Goal: Information Seeking & Learning: Understand process/instructions

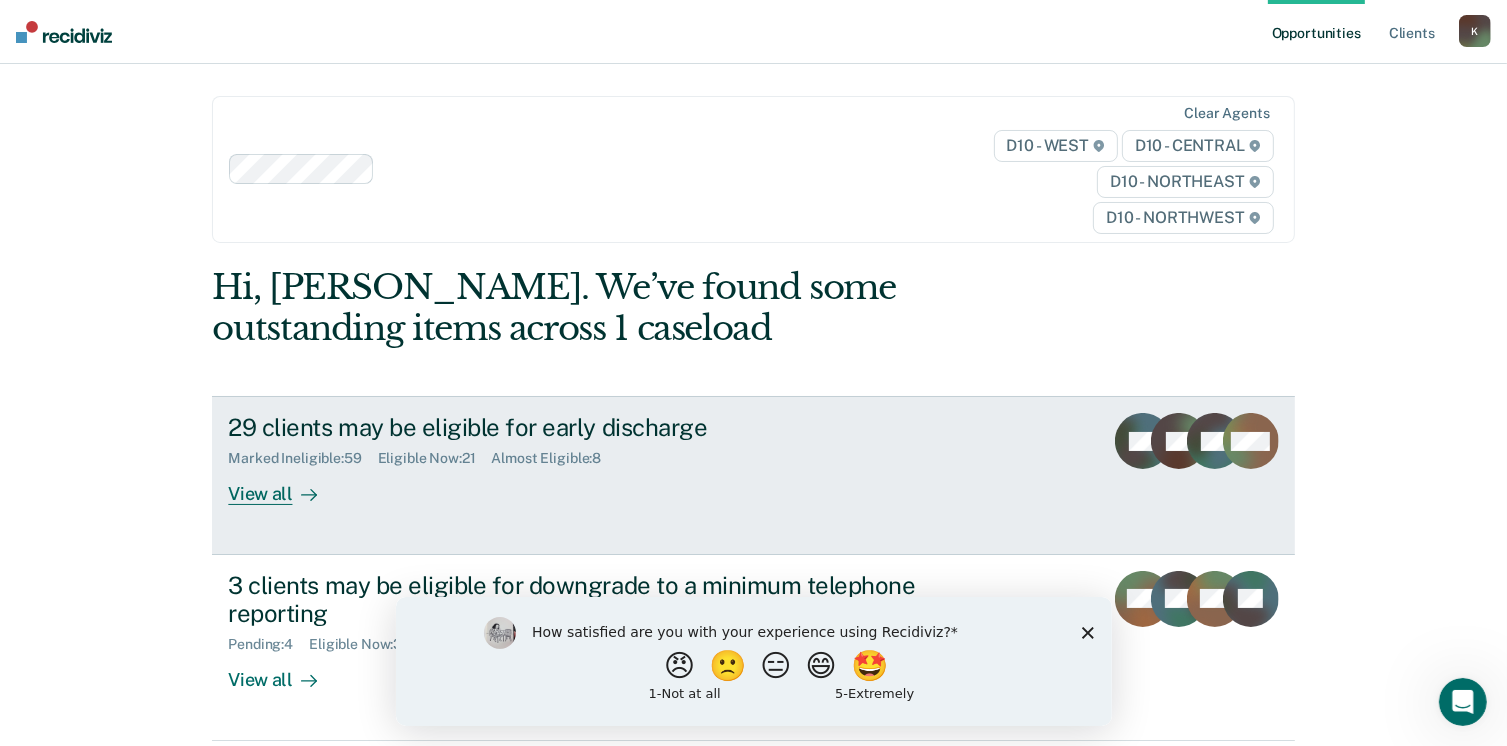
click at [247, 499] on div "View all" at bounding box center [284, 486] width 112 height 39
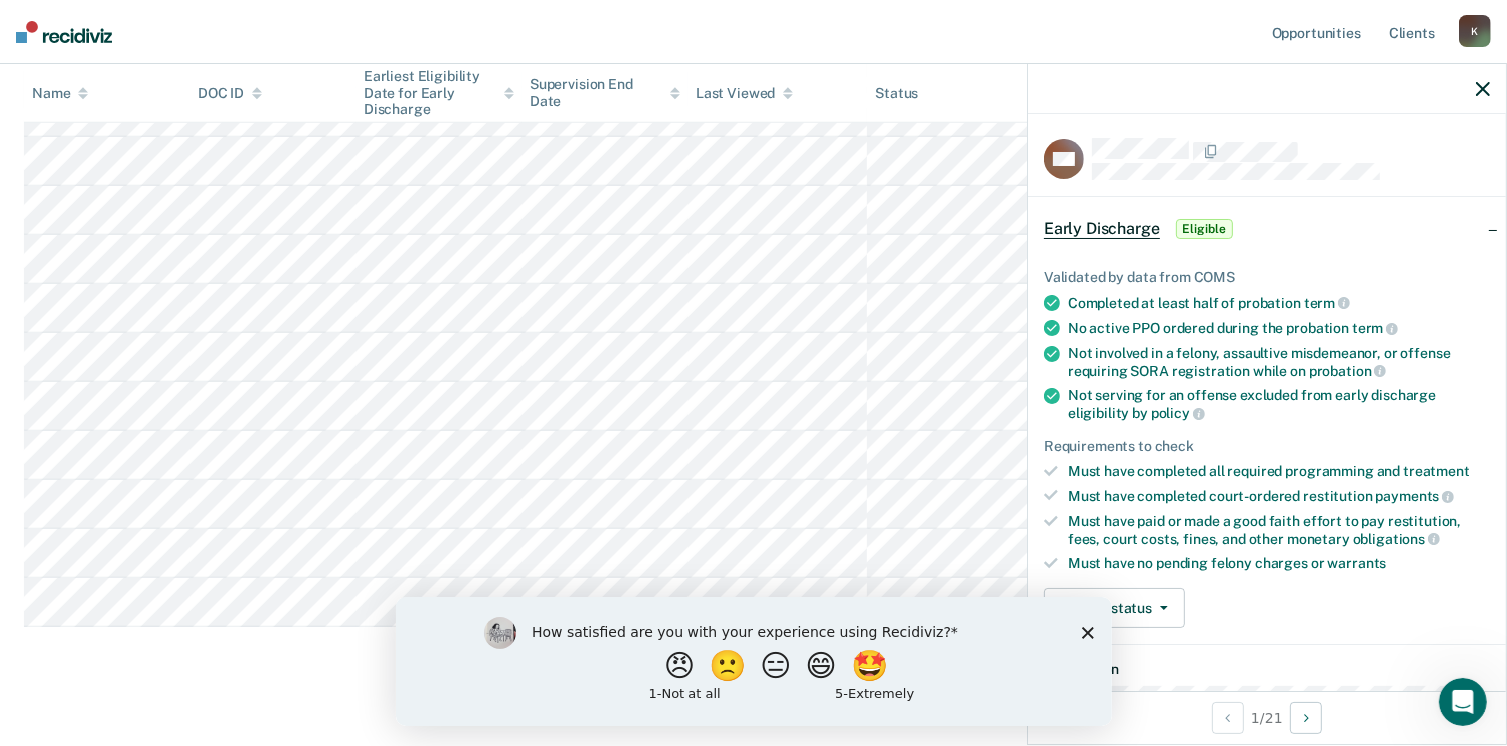
scroll to position [1022, 0]
click at [1485, 88] on icon "button" at bounding box center [1483, 89] width 14 height 14
click at [972, 640] on div "How satisfied are you with your experience using Recidiviz? 😠 🙁 😑 😄 🤩 1 - Not a…" at bounding box center [777, 660] width 492 height 89
click at [1085, 635] on icon "Close survey" at bounding box center [1087, 632] width 12 height 12
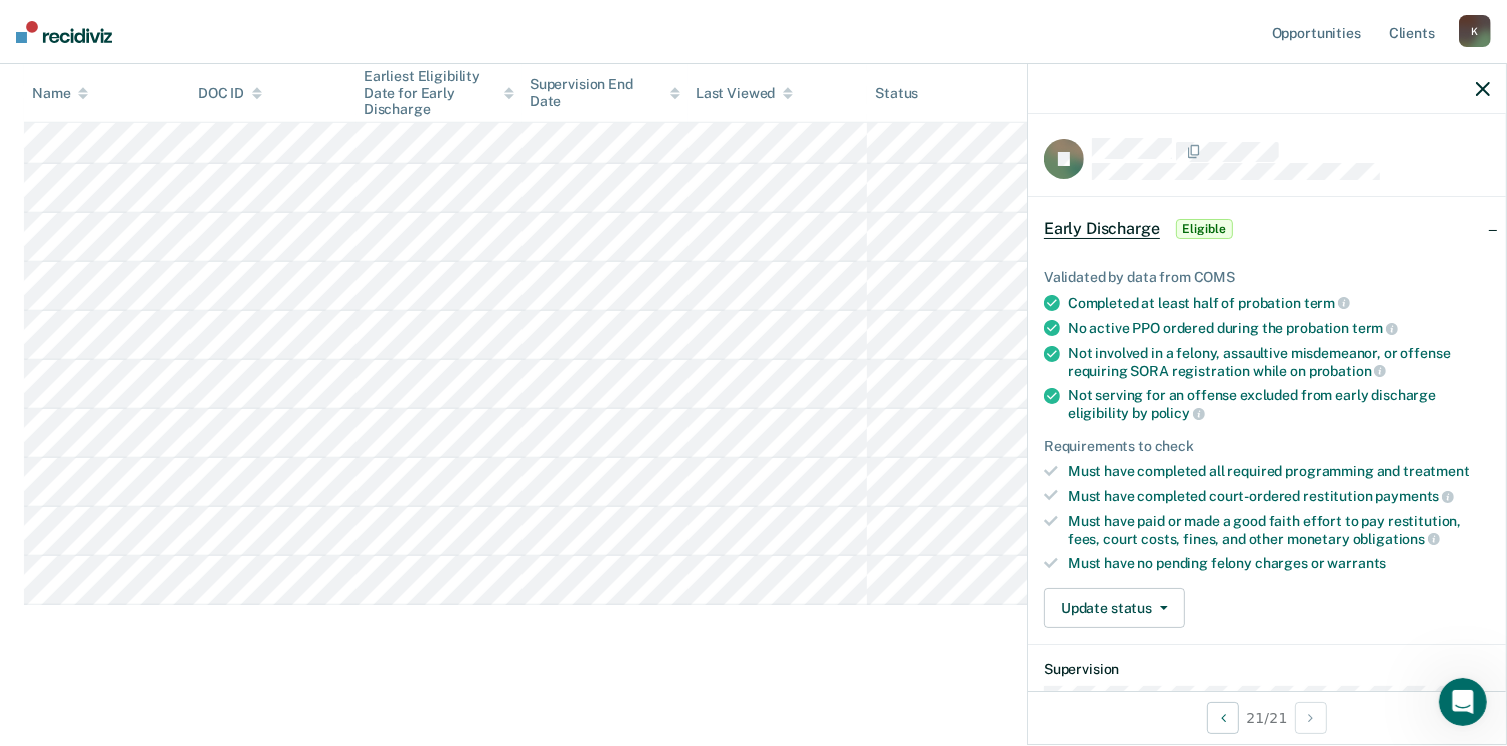
click at [1480, 96] on icon "button" at bounding box center [1483, 89] width 14 height 14
